Goal: Information Seeking & Learning: Learn about a topic

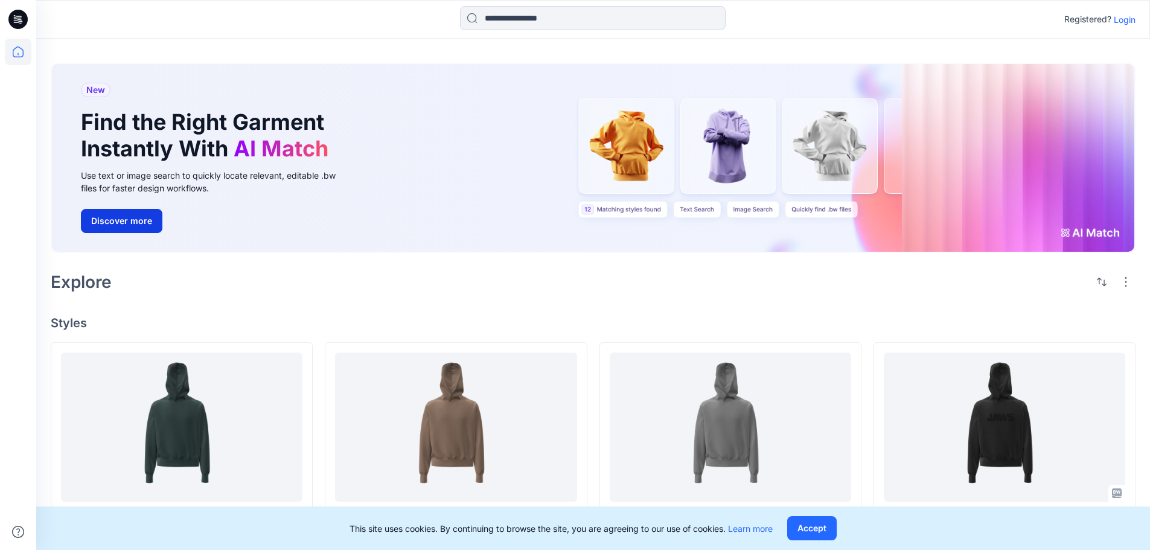
click at [129, 227] on button "Discover more" at bounding box center [121, 221] width 81 height 24
click at [165, 166] on div "New Find the Right Garment Instantly With AI Match Use text or image search to …" at bounding box center [216, 158] width 291 height 188
drag, startPoint x: 434, startPoint y: 158, endPoint x: 771, endPoint y: 182, distance: 337.6
click at [440, 158] on div "New Find the Right Garment Instantly With AI Match Use text or image search to …" at bounding box center [593, 158] width 1082 height 188
click at [551, 232] on div "New Find the Right Garment Instantly With AI Match Use text or image search to …" at bounding box center [593, 158] width 1082 height 188
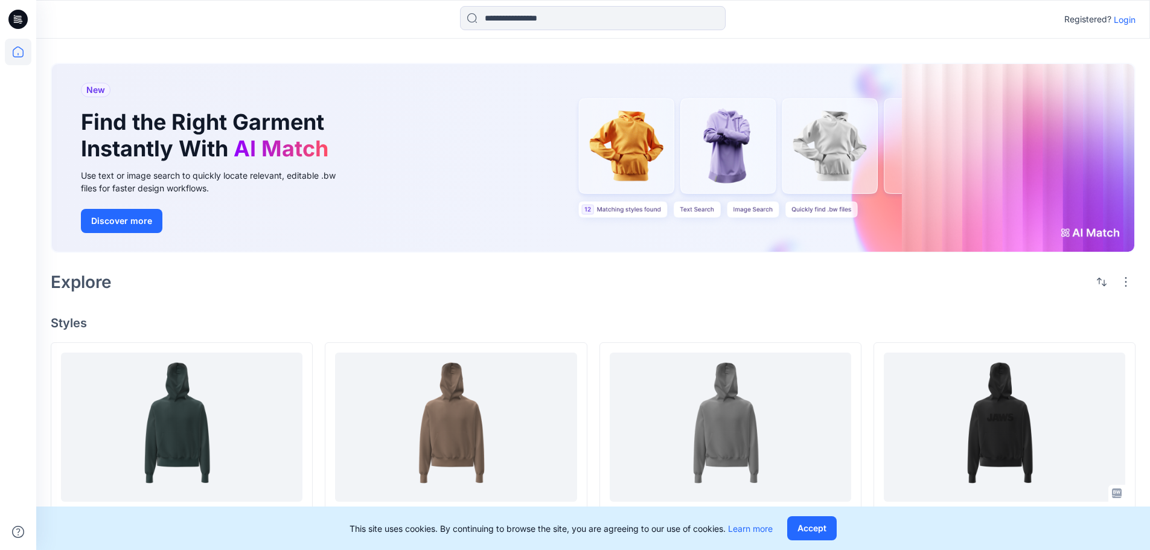
click at [271, 159] on span "AI Match" at bounding box center [281, 148] width 95 height 27
click at [551, 20] on p "Login" at bounding box center [1124, 19] width 22 height 13
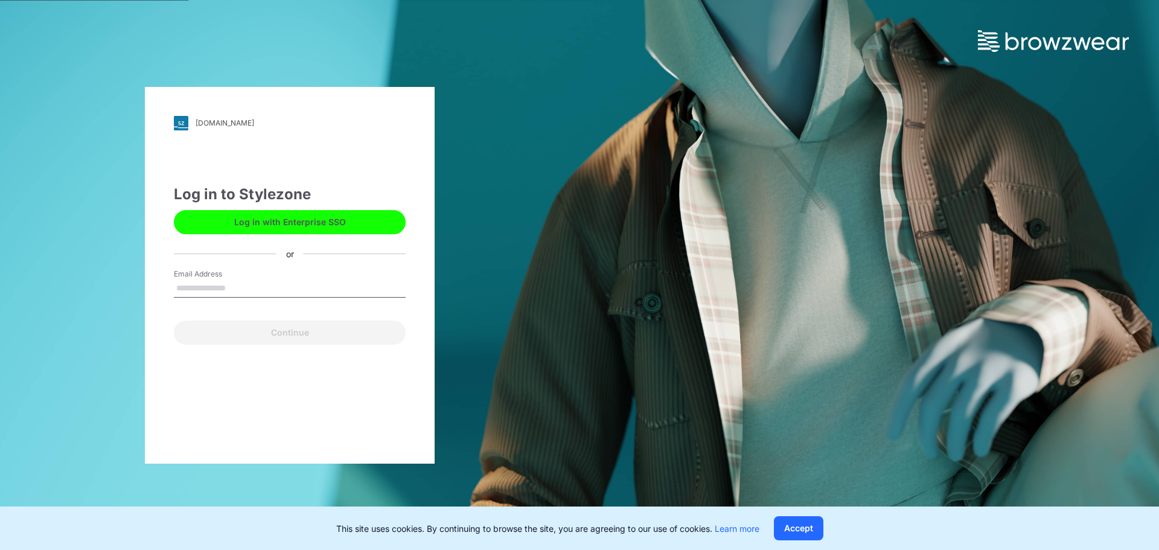
click at [219, 291] on input "Email Address" at bounding box center [290, 288] width 232 height 18
type input "**********"
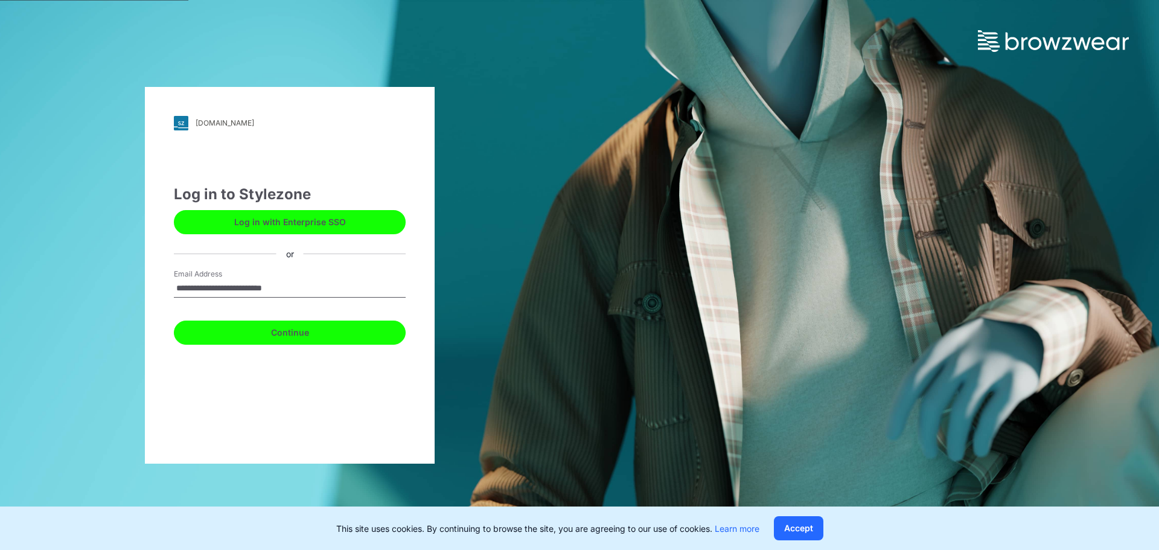
click at [275, 339] on button "Continue" at bounding box center [290, 332] width 232 height 24
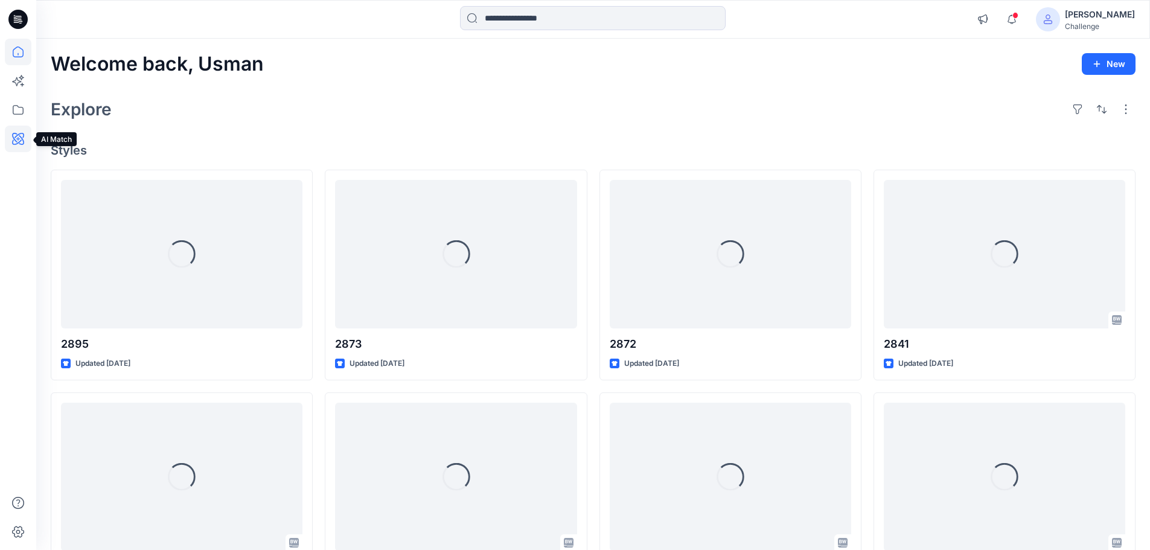
click at [14, 139] on icon at bounding box center [18, 139] width 27 height 27
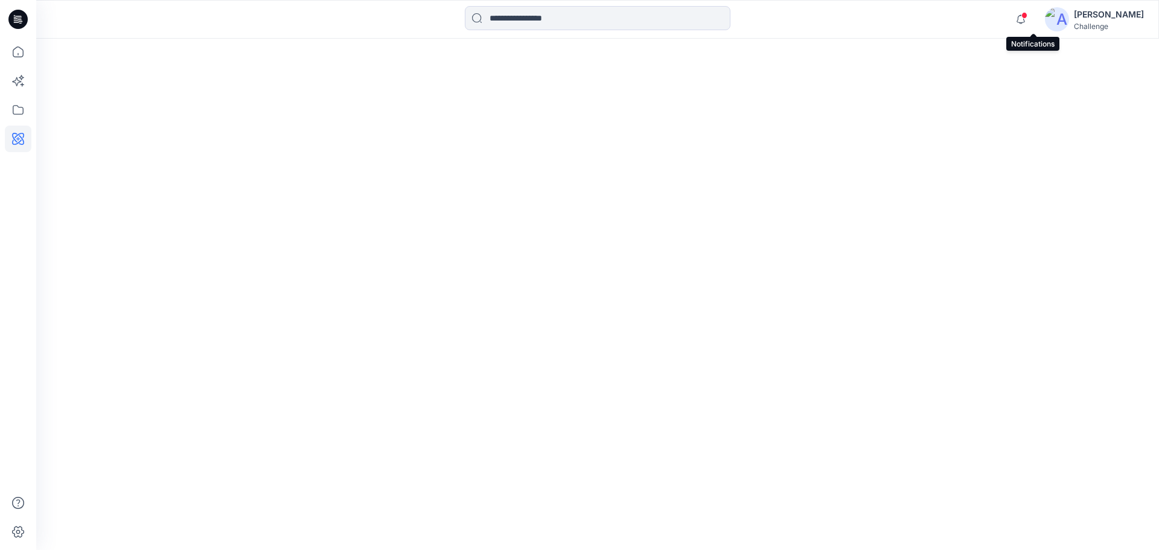
click at [1027, 15] on span at bounding box center [1024, 15] width 6 height 7
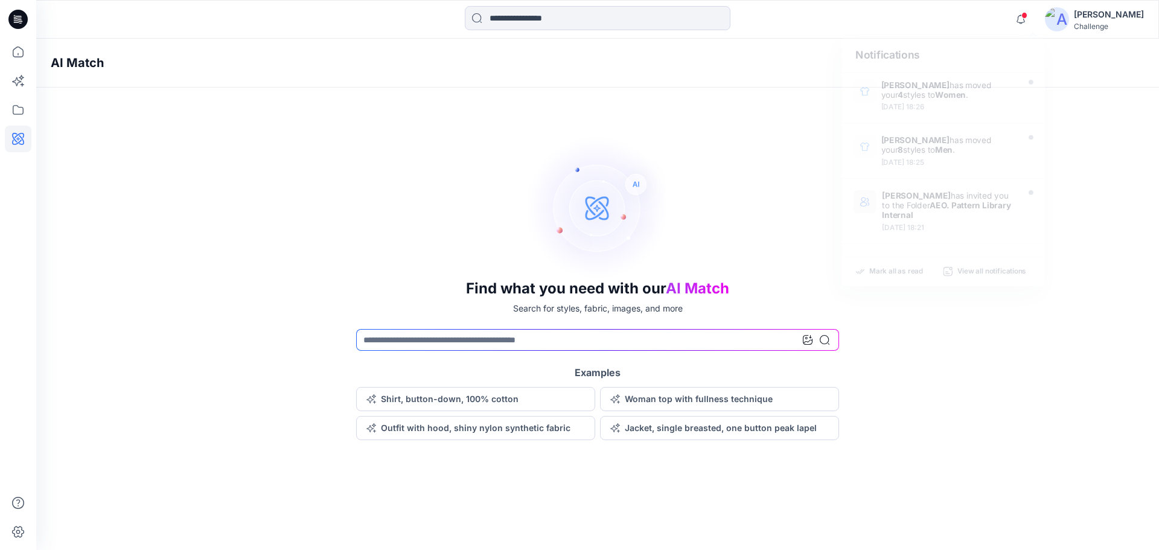
click at [668, 188] on img at bounding box center [597, 207] width 145 height 145
click at [594, 202] on img at bounding box center [597, 207] width 145 height 145
click at [702, 289] on span "AI Match" at bounding box center [697, 288] width 63 height 18
click at [667, 308] on p "Search for styles, fabric, images, and more" at bounding box center [598, 308] width 170 height 13
click at [809, 339] on icon at bounding box center [808, 340] width 10 height 10
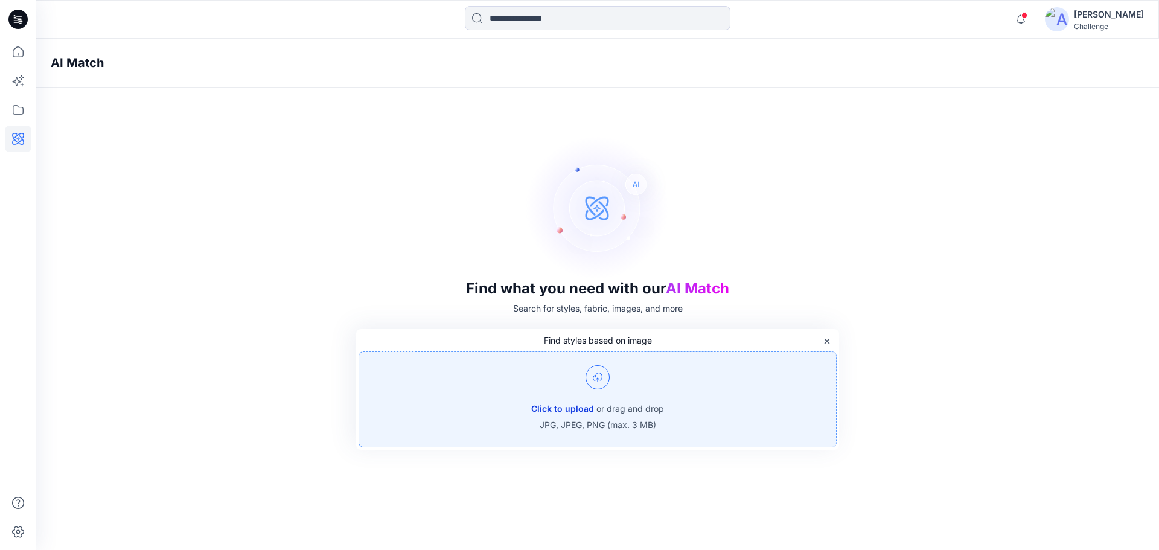
click at [557, 409] on button "Click to upload" at bounding box center [562, 408] width 63 height 14
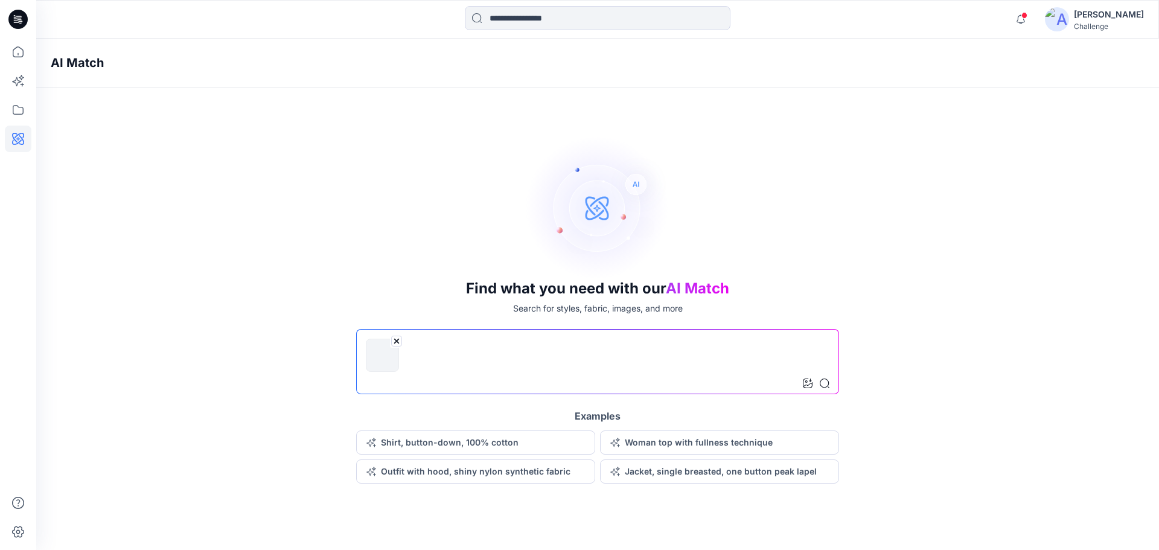
click at [448, 375] on input at bounding box center [597, 361] width 483 height 65
type input "**********"
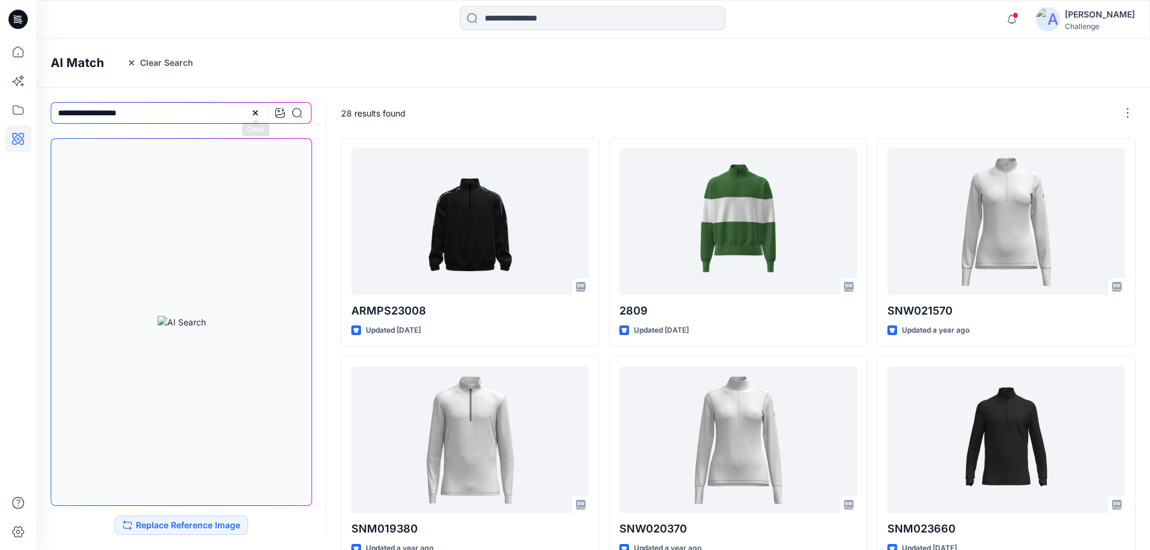
click at [252, 112] on icon at bounding box center [255, 113] width 10 height 10
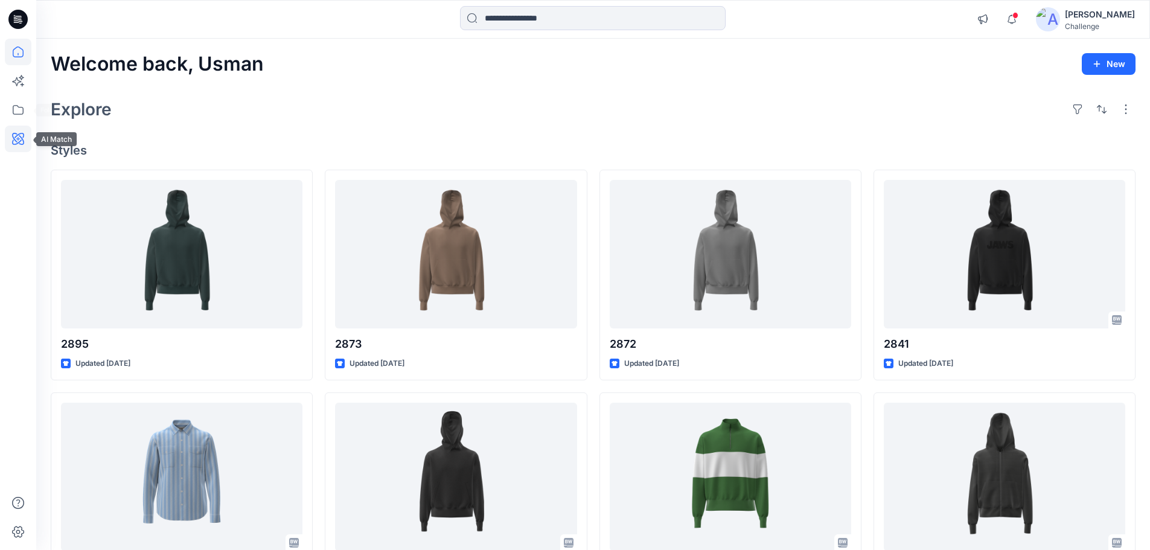
drag, startPoint x: 15, startPoint y: 138, endPoint x: 25, endPoint y: 141, distance: 10.0
click at [16, 138] on icon at bounding box center [18, 139] width 27 height 27
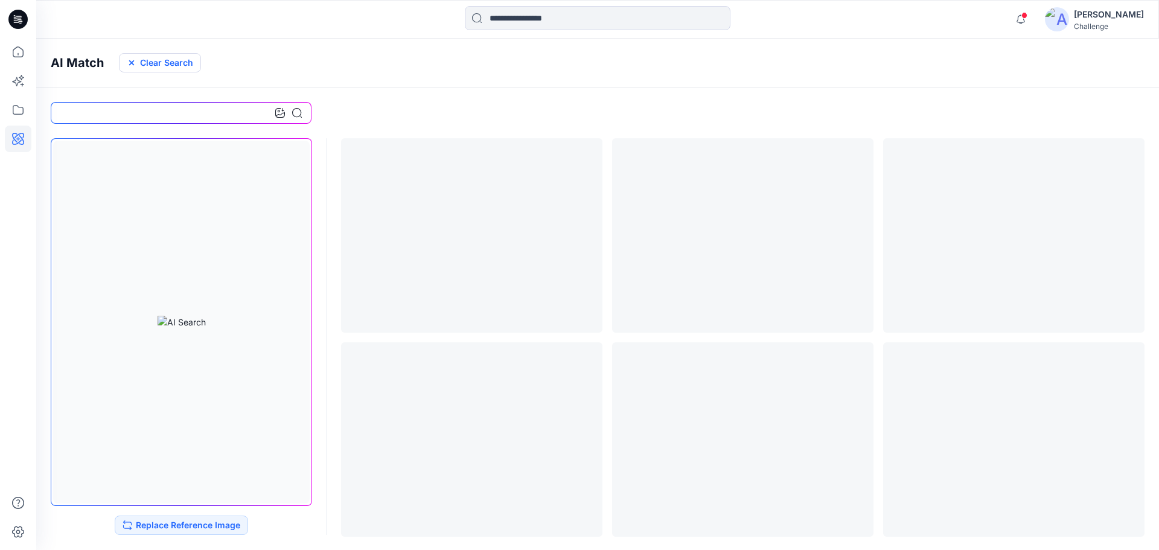
click at [150, 69] on button "Clear Search" at bounding box center [160, 62] width 82 height 19
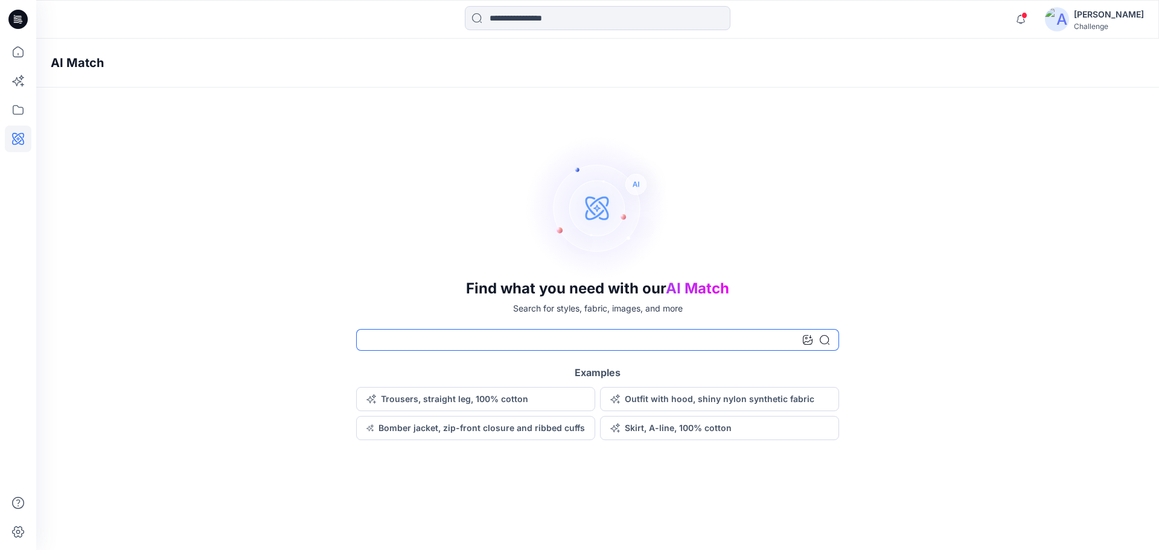
click at [562, 337] on input at bounding box center [597, 340] width 483 height 22
click at [823, 339] on icon at bounding box center [825, 340] width 10 height 10
click at [486, 336] on input at bounding box center [597, 340] width 483 height 22
click at [298, 317] on div "Find what you need with our AI Match Search for styles, fabric, images, and mor…" at bounding box center [597, 287] width 1123 height 305
click at [22, 45] on icon at bounding box center [18, 52] width 27 height 27
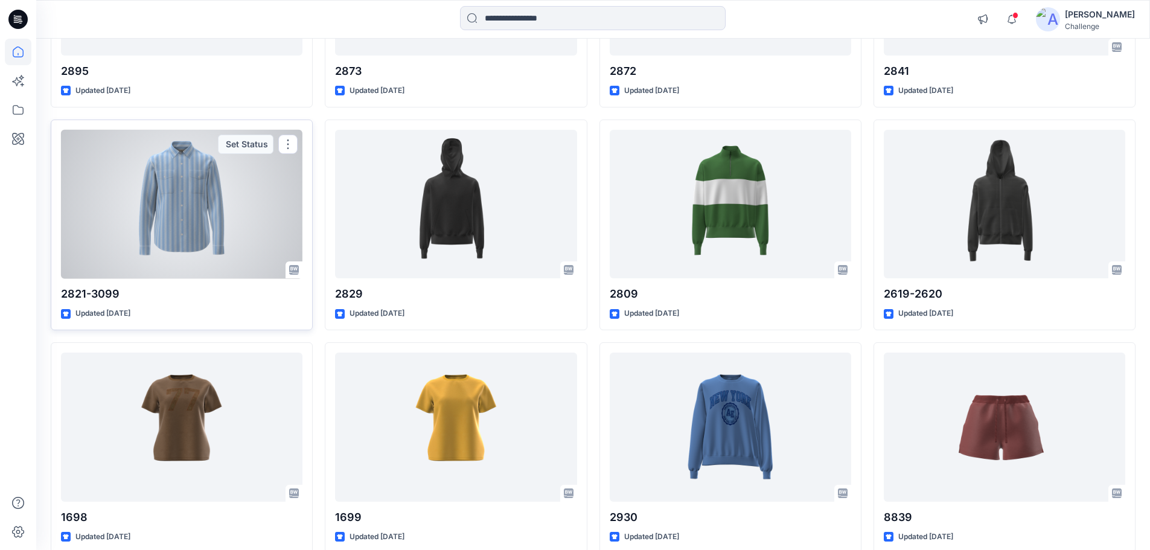
scroll to position [273, 0]
click at [202, 244] on div at bounding box center [181, 203] width 241 height 149
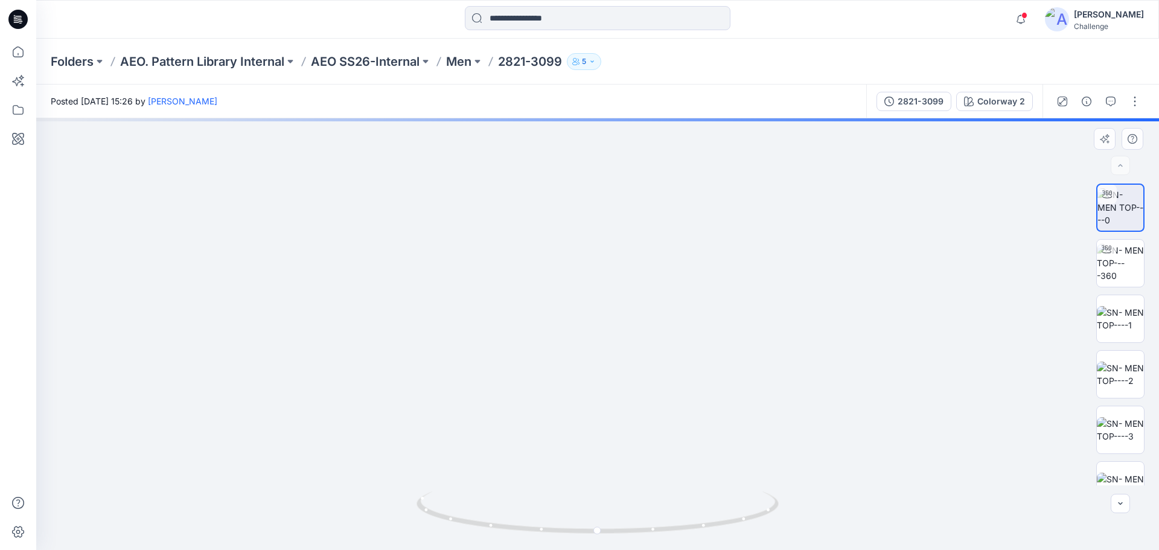
drag, startPoint x: 608, startPoint y: 317, endPoint x: 582, endPoint y: 468, distance: 153.1
click at [582, 468] on img at bounding box center [597, 264] width 1101 height 571
drag, startPoint x: 606, startPoint y: 299, endPoint x: 594, endPoint y: 390, distance: 91.3
click at [594, 390] on img at bounding box center [597, 309] width 1101 height 480
drag, startPoint x: 593, startPoint y: 316, endPoint x: 591, endPoint y: 310, distance: 6.2
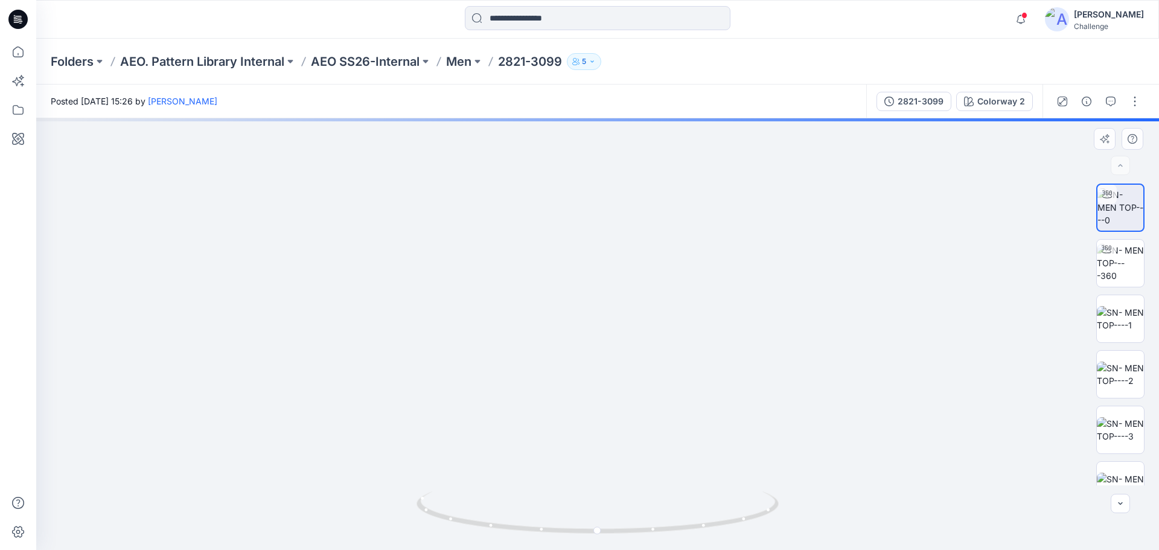
click at [591, 310] on img at bounding box center [596, 283] width 1177 height 534
drag, startPoint x: 591, startPoint y: 423, endPoint x: 593, endPoint y: 253, distance: 170.2
click at [593, 248] on img at bounding box center [597, 227] width 736 height 646
drag, startPoint x: 591, startPoint y: 428, endPoint x: 596, endPoint y: 306, distance: 122.0
click at [596, 299] on img at bounding box center [597, 68] width 1101 height 964
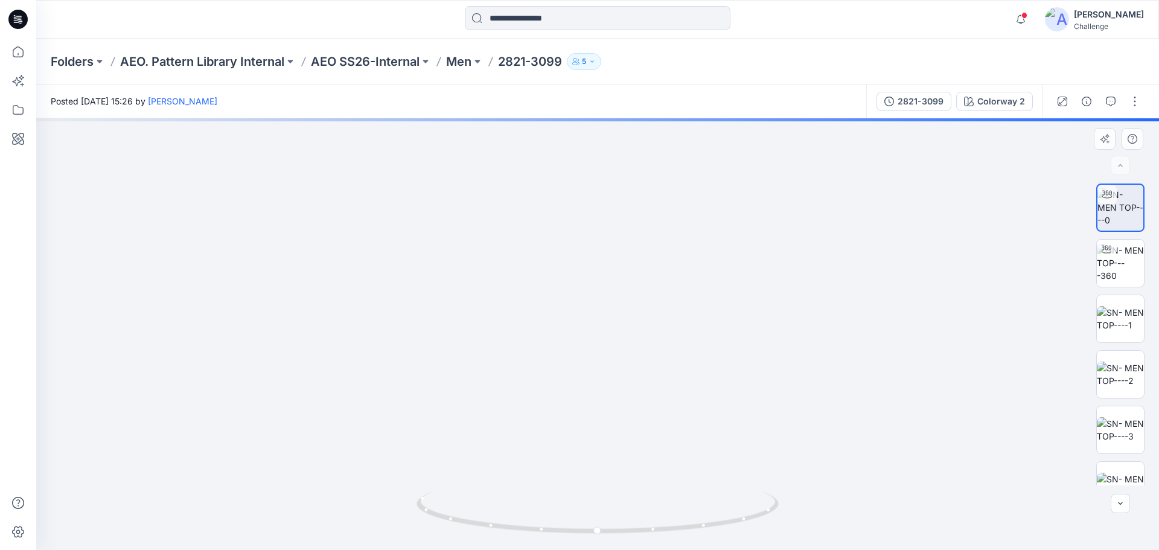
drag, startPoint x: 599, startPoint y: 278, endPoint x: 599, endPoint y: 367, distance: 88.7
click at [589, 453] on img at bounding box center [597, 136] width 1055 height 827
drag, startPoint x: 597, startPoint y: 317, endPoint x: 599, endPoint y: 467, distance: 149.1
click at [599, 467] on img at bounding box center [597, 212] width 1055 height 676
drag, startPoint x: 596, startPoint y: 336, endPoint x: 594, endPoint y: 471, distance: 135.2
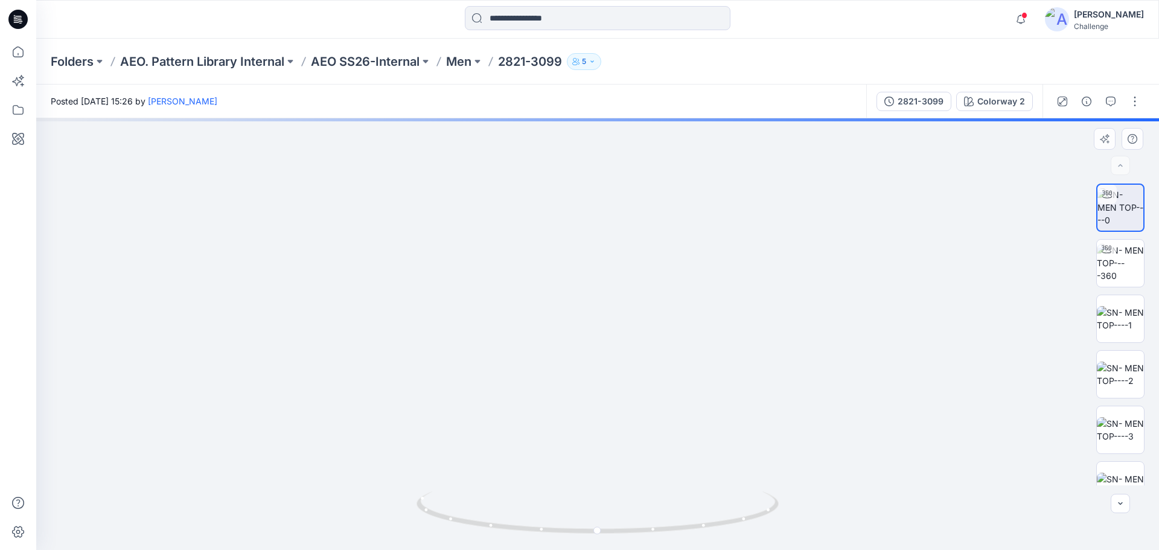
click at [594, 471] on img at bounding box center [597, 294] width 1055 height 509
drag, startPoint x: 587, startPoint y: 278, endPoint x: 567, endPoint y: 398, distance: 121.1
click at [567, 398] on img at bounding box center [580, 333] width 1177 height 434
drag, startPoint x: 593, startPoint y: 393, endPoint x: 557, endPoint y: 309, distance: 91.4
click at [557, 309] on img at bounding box center [597, 283] width 1101 height 534
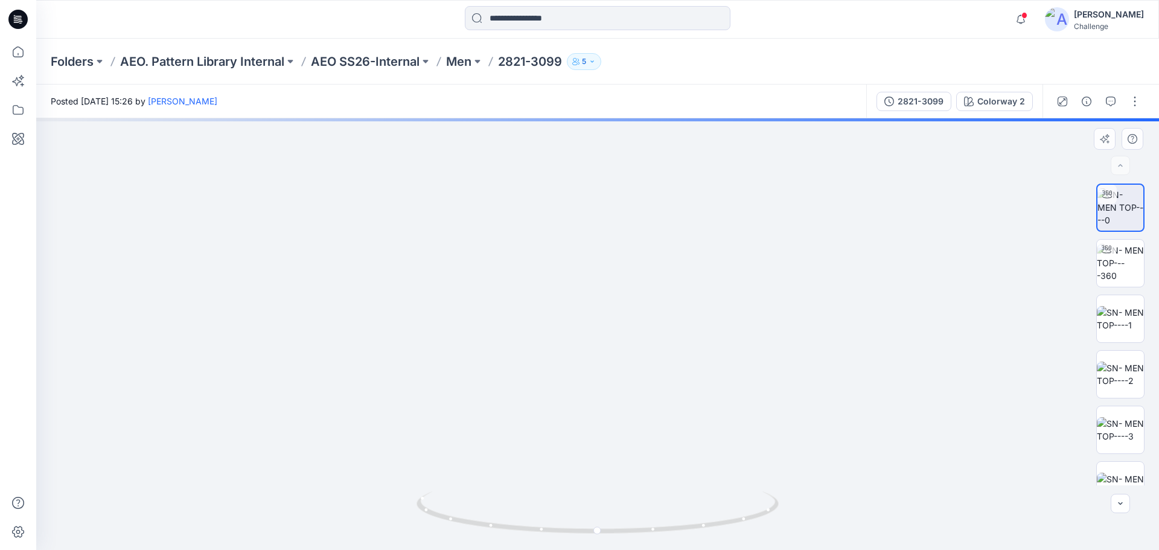
drag, startPoint x: 614, startPoint y: 279, endPoint x: 611, endPoint y: 406, distance: 126.2
click at [611, 406] on img at bounding box center [594, 333] width 1177 height 431
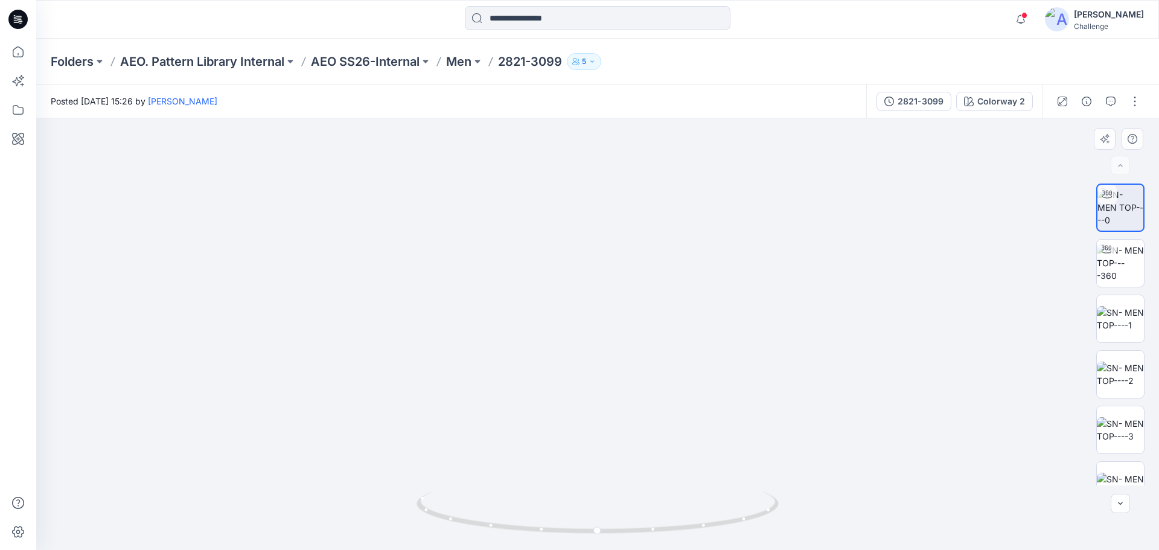
drag, startPoint x: 602, startPoint y: 288, endPoint x: 577, endPoint y: 174, distance: 117.4
click at [577, 174] on img at bounding box center [572, 276] width 1177 height 547
